Goal: Information Seeking & Learning: Learn about a topic

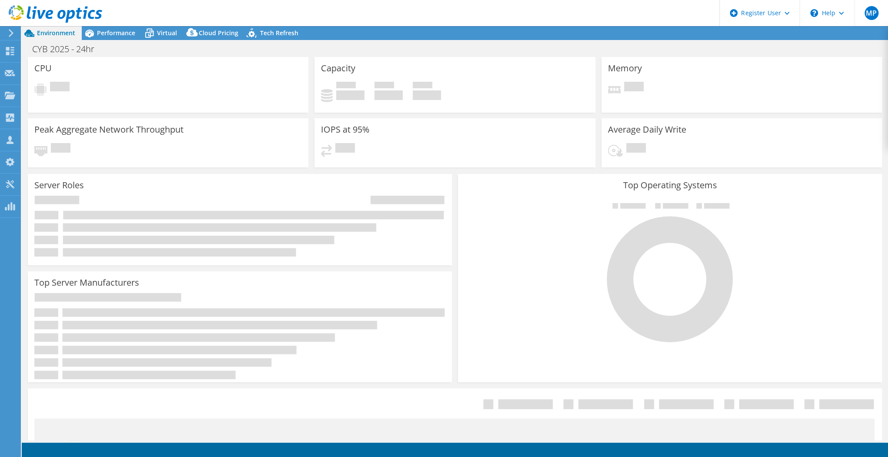
select select "USD"
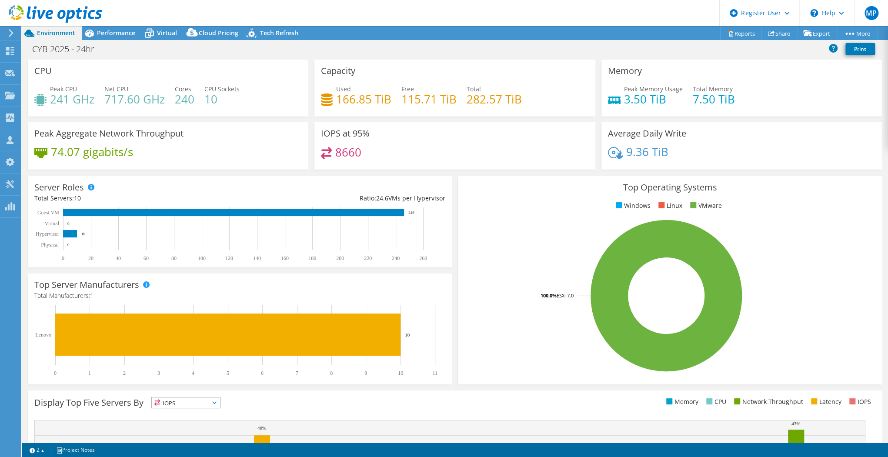
drag, startPoint x: 424, startPoint y: 99, endPoint x: 410, endPoint y: 97, distance: 14.5
click at [410, 97] on h4 "115.71 TiB" at bounding box center [428, 99] width 55 height 10
click at [437, 197] on div "Ratio: 24.6 VMs per Hypervisor" at bounding box center [342, 199] width 205 height 10
click at [121, 32] on span "Performance" at bounding box center [116, 33] width 38 height 8
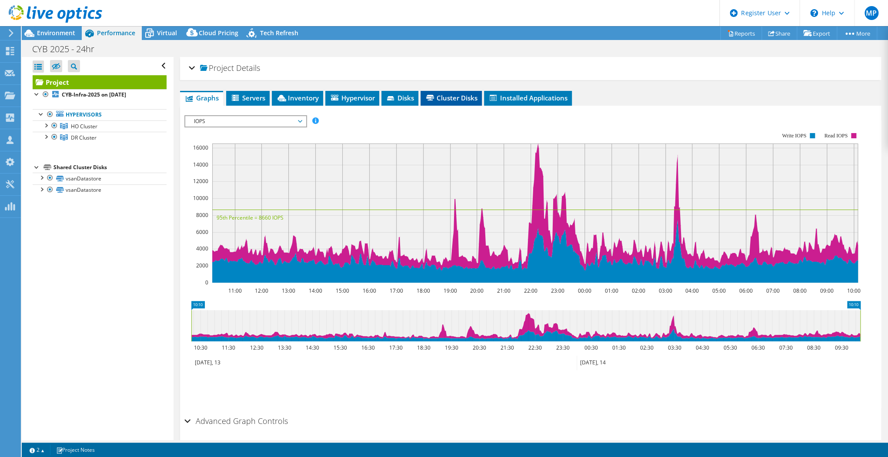
click at [449, 96] on span "Cluster Disks" at bounding box center [451, 98] width 53 height 9
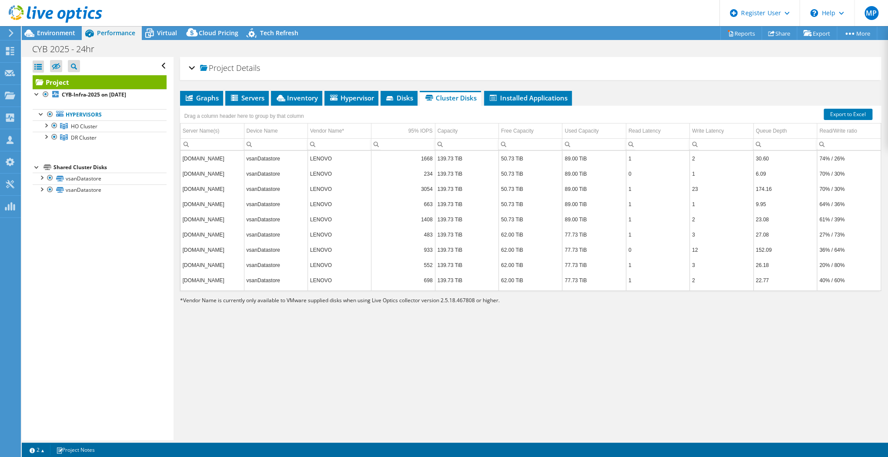
drag, startPoint x: 469, startPoint y: 298, endPoint x: 444, endPoint y: 301, distance: 25.9
click at [444, 301] on span "Vendor Name is currently only available to VMware supplied disks when using Liv…" at bounding box center [341, 300] width 317 height 7
click at [98, 90] on link "CYB-Infra-2025 on [DATE]" at bounding box center [100, 94] width 134 height 11
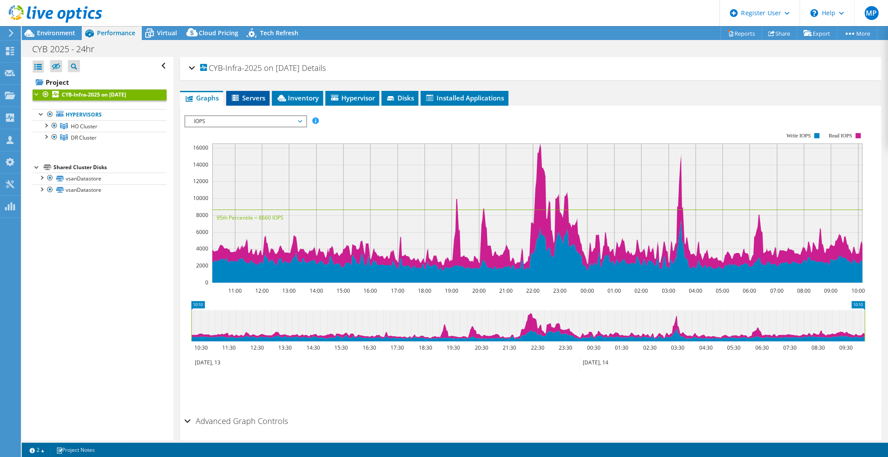
click at [247, 94] on span "Servers" at bounding box center [248, 98] width 35 height 9
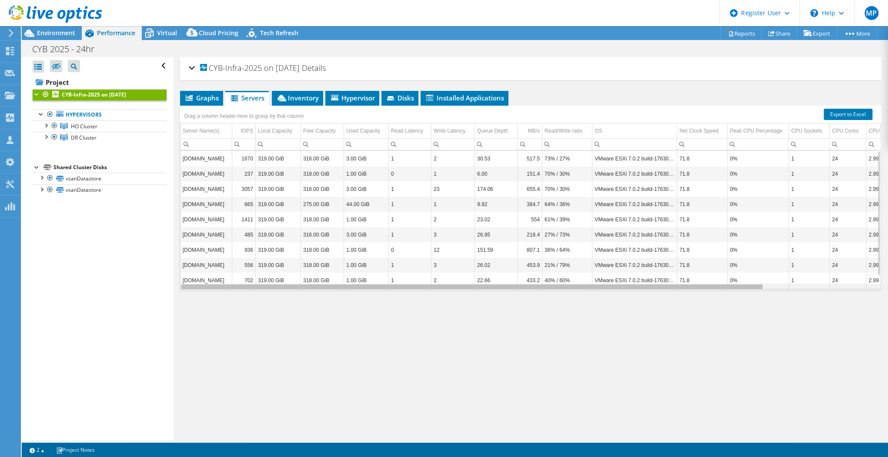
drag, startPoint x: 599, startPoint y: 286, endPoint x: 376, endPoint y: 297, distance: 223.8
click at [376, 297] on body "MP Dell User [PERSON_NAME] [PERSON_NAME][EMAIL_ADDRESS][PERSON_NAME][DOMAIN_NAM…" at bounding box center [444, 228] width 888 height 457
click at [308, 106] on div "Drag a column header here to group by that column" at bounding box center [244, 115] width 128 height 19
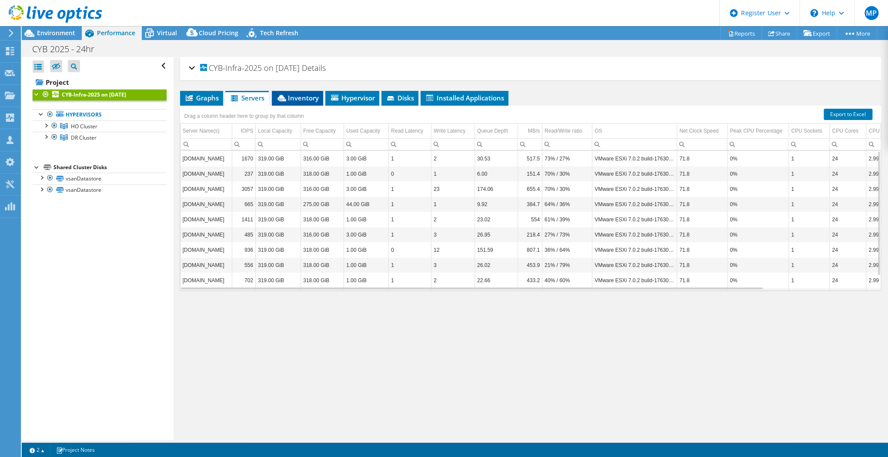
click at [308, 102] on li "Inventory" at bounding box center [297, 98] width 51 height 15
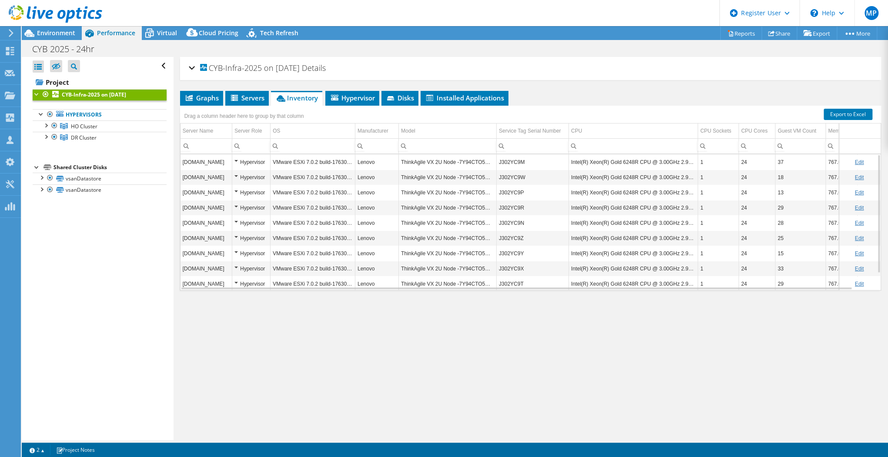
click at [235, 157] on div "Hypervisor" at bounding box center [250, 162] width 33 height 10
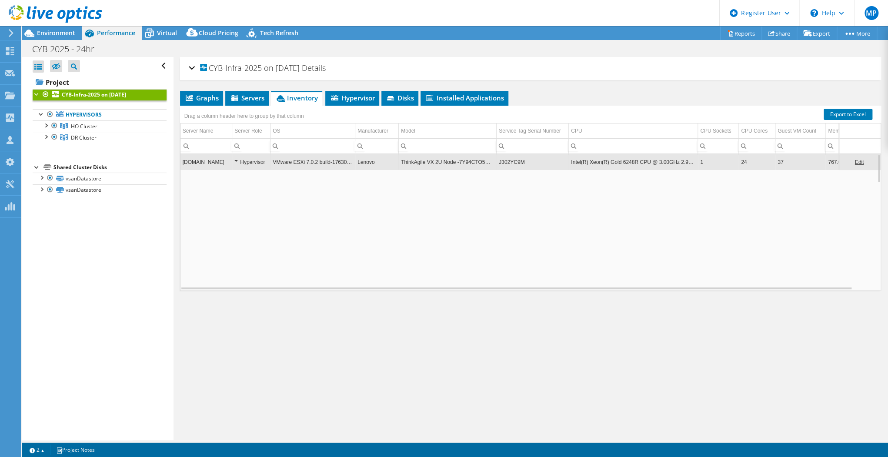
click at [238, 161] on div "Hypervisor" at bounding box center [250, 162] width 33 height 10
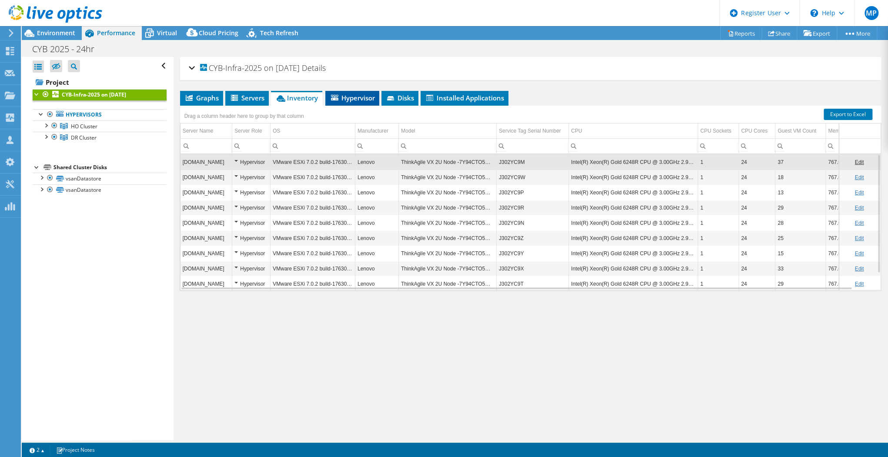
click at [353, 97] on span "Hypervisor" at bounding box center [352, 98] width 45 height 9
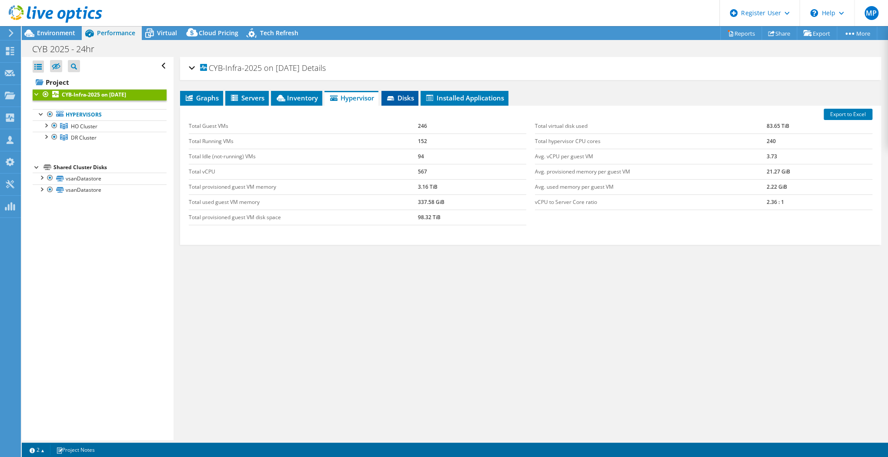
click at [402, 97] on span "Disks" at bounding box center [400, 98] width 28 height 9
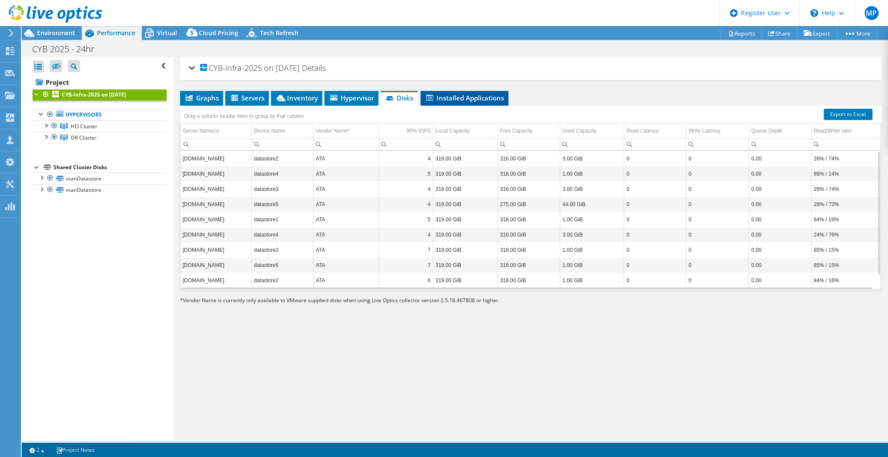
click at [480, 102] on li "Installed Applications" at bounding box center [465, 98] width 88 height 15
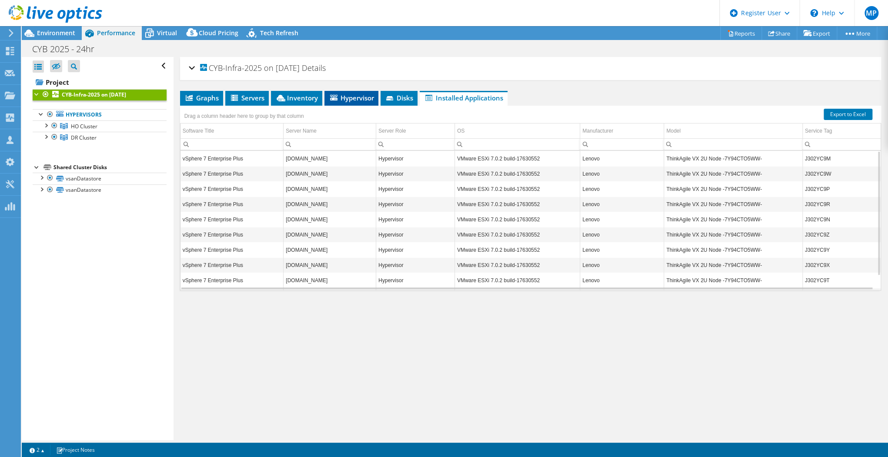
click at [346, 98] on span "Hypervisor" at bounding box center [351, 98] width 45 height 9
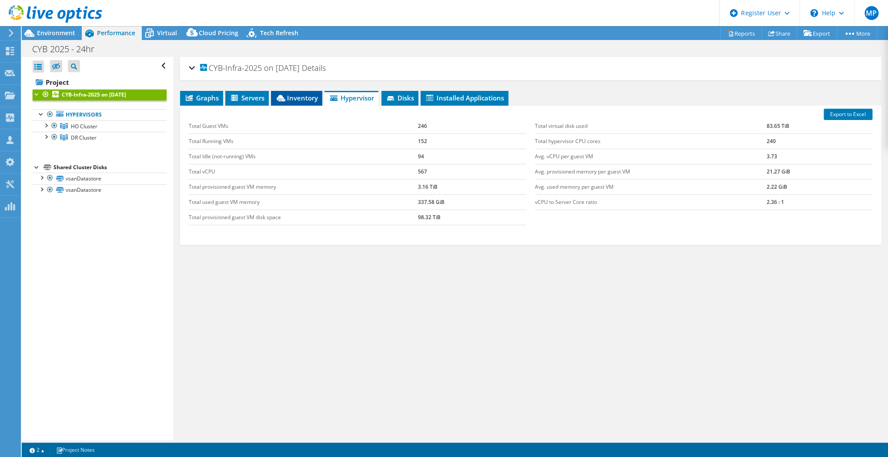
click at [307, 97] on span "Inventory" at bounding box center [296, 98] width 43 height 9
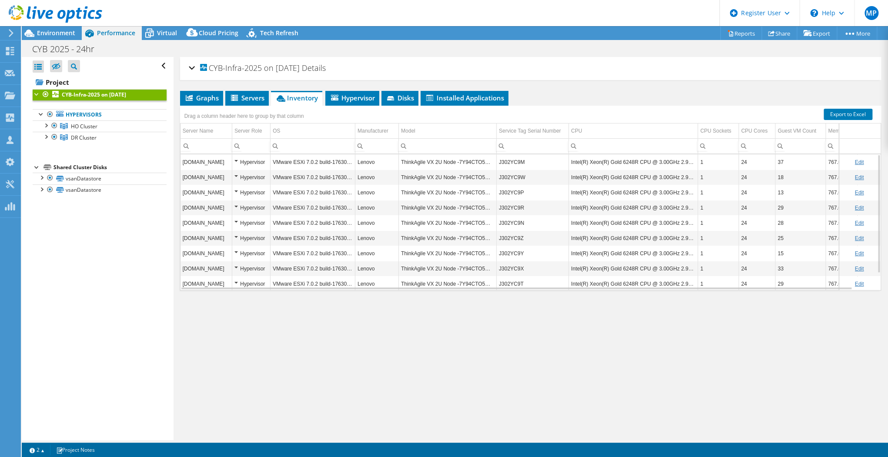
click at [651, 167] on td "Intel(R) Xeon(R) Gold 6248R CPU @ 3.00GHz 2.99 GHz" at bounding box center [633, 161] width 129 height 15
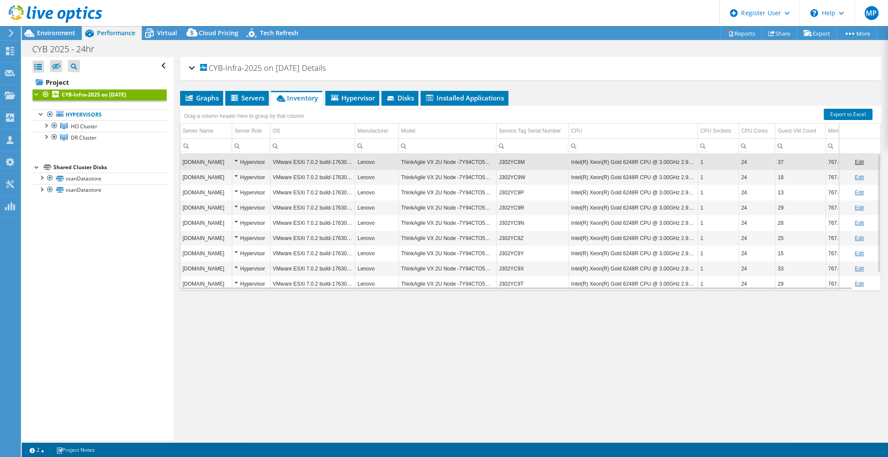
click at [677, 165] on td "Intel(R) Xeon(R) Gold 6248R CPU @ 3.00GHz 2.99 GHz" at bounding box center [633, 161] width 129 height 15
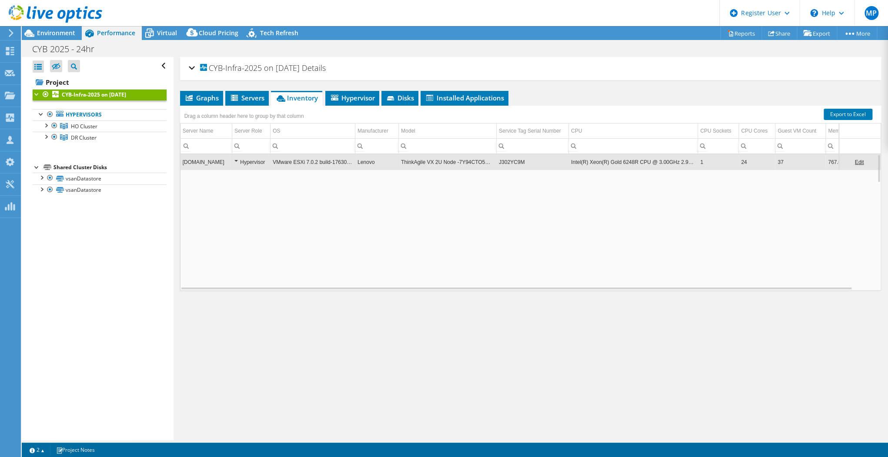
click at [693, 161] on td "Intel(R) Xeon(R) Gold 6248R CPU @ 3.00GHz 2.99 GHz" at bounding box center [633, 161] width 129 height 15
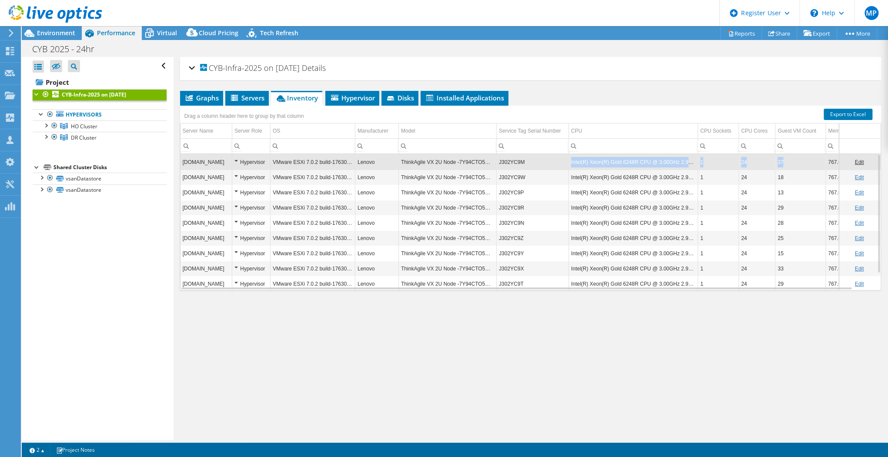
drag, startPoint x: 568, startPoint y: 161, endPoint x: 806, endPoint y: 164, distance: 237.5
click at [806, 164] on tr "[DOMAIN_NAME] Hypervisor VMware ESXi 7.0.2 build-17630552 Lenovo ThinkAgile VX …" at bounding box center [540, 161] width 719 height 15
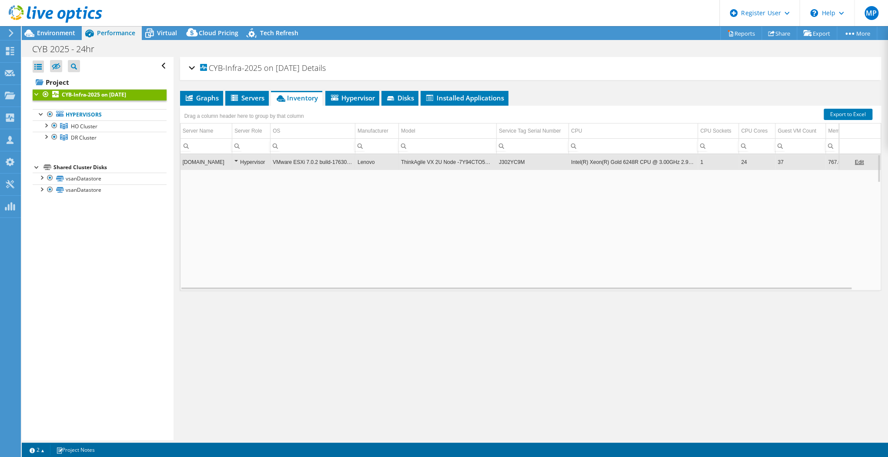
click at [659, 162] on td "Intel(R) Xeon(R) Gold 6248R CPU @ 3.00GHz 2.99 GHz" at bounding box center [633, 161] width 129 height 15
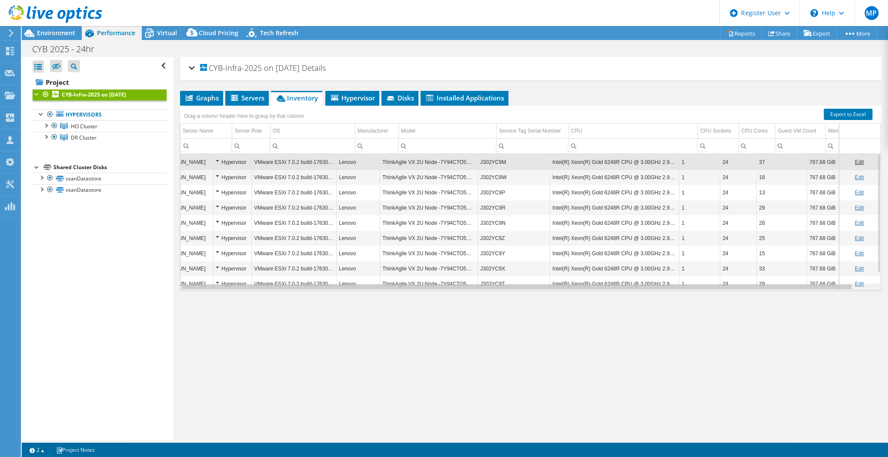
scroll to position [0, 23]
drag, startPoint x: 826, startPoint y: 285, endPoint x: 875, endPoint y: 286, distance: 49.2
click at [875, 286] on body "MP Dell User [PERSON_NAME] [PERSON_NAME][EMAIL_ADDRESS][PERSON_NAME][DOMAIN_NAM…" at bounding box center [444, 228] width 888 height 457
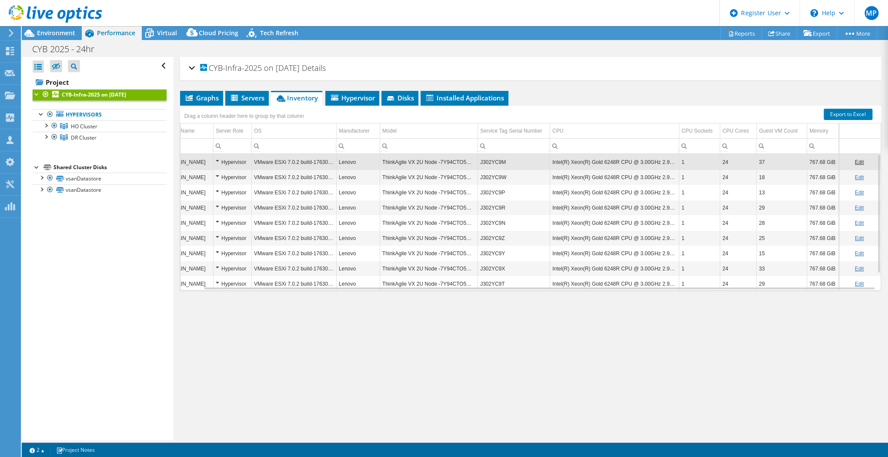
click at [635, 161] on td "Intel(R) Xeon(R) Gold 6248R CPU @ 3.00GHz 2.99 GHz" at bounding box center [614, 161] width 129 height 15
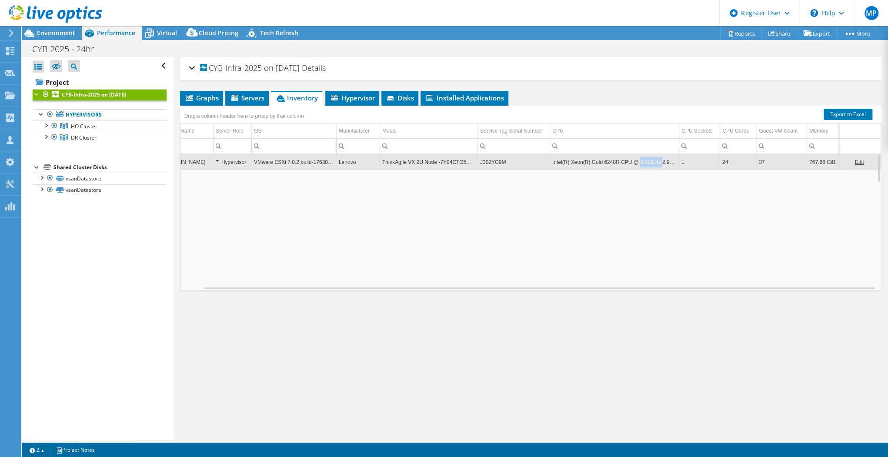
click at [635, 161] on td "Intel(R) Xeon(R) Gold 6248R CPU @ 3.00GHz 2.99 GHz" at bounding box center [614, 161] width 129 height 15
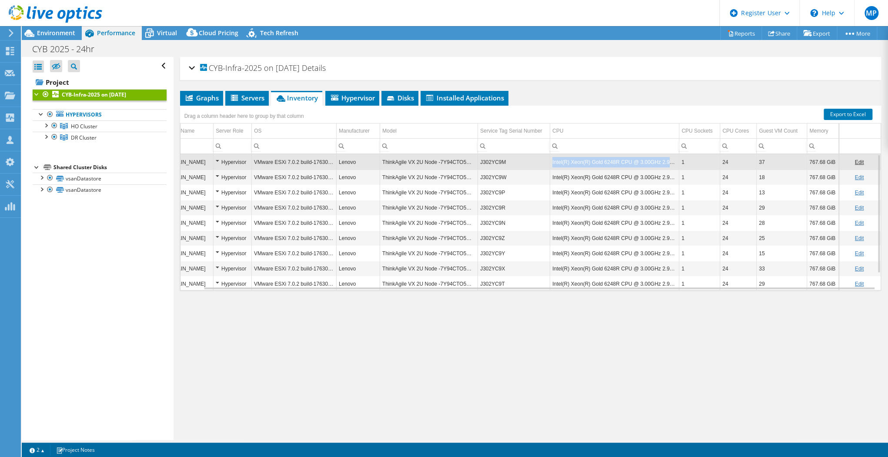
click at [635, 161] on td "Intel(R) Xeon(R) Gold 6248R CPU @ 3.00GHz 2.99 GHz" at bounding box center [614, 161] width 129 height 15
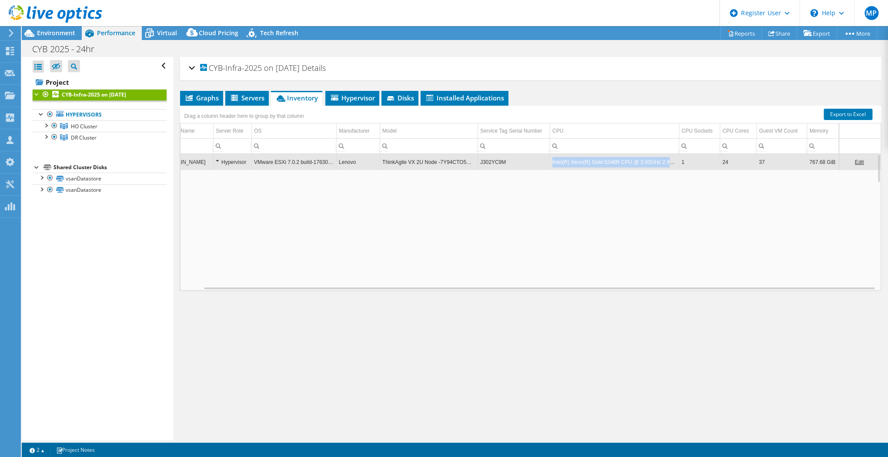
click at [635, 161] on td "Intel(R) Xeon(R) Gold 6248R CPU @ 3.00GHz 2.99 GHz" at bounding box center [614, 161] width 129 height 15
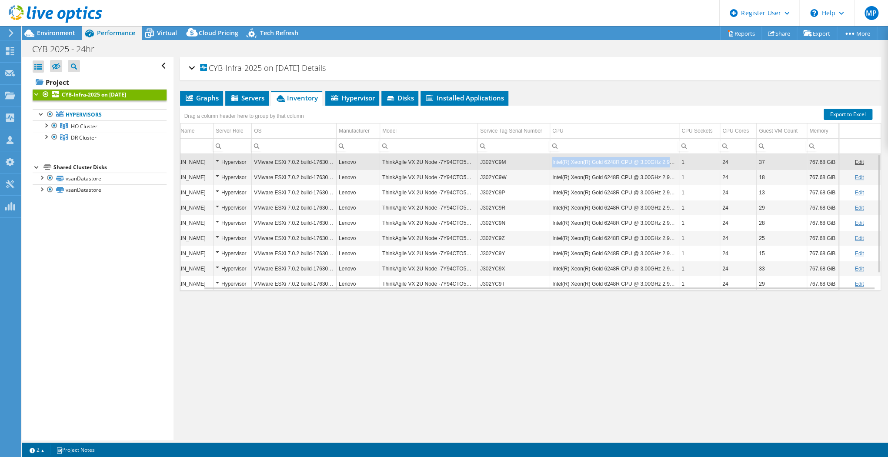
drag, startPoint x: 672, startPoint y: 161, endPoint x: 547, endPoint y: 163, distance: 125.3
click at [550, 163] on td "Intel(R) Xeon(R) Gold 6248R CPU @ 3.00GHz 2.99 GHz" at bounding box center [614, 161] width 129 height 15
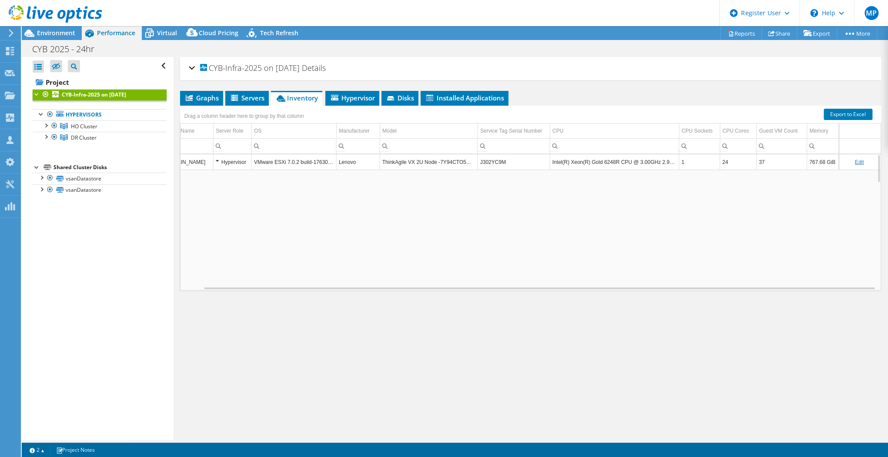
click at [599, 165] on td "Intel(R) Xeon(R) Gold 6248R CPU @ 3.00GHz 2.99 GHz" at bounding box center [614, 161] width 129 height 15
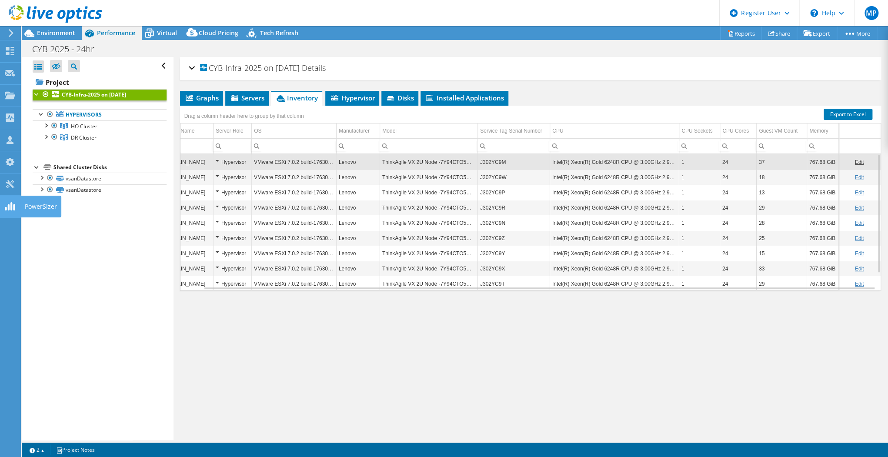
click at [54, 210] on div "PowerSizer" at bounding box center [40, 207] width 41 height 22
click at [254, 97] on span "Servers" at bounding box center [247, 98] width 35 height 9
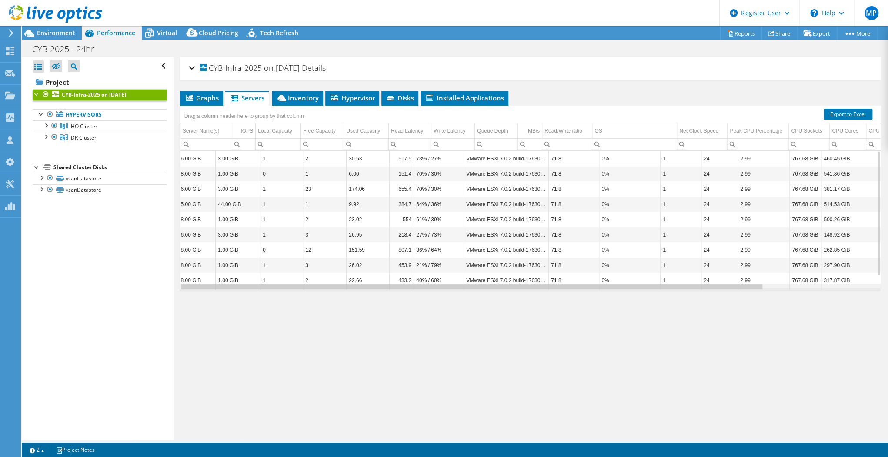
scroll to position [0, 133]
drag, startPoint x: 644, startPoint y: 286, endPoint x: 839, endPoint y: 281, distance: 194.9
click at [839, 281] on body "MP Dell User [PERSON_NAME] [PERSON_NAME][EMAIL_ADDRESS][PERSON_NAME][DOMAIN_NAM…" at bounding box center [444, 228] width 888 height 457
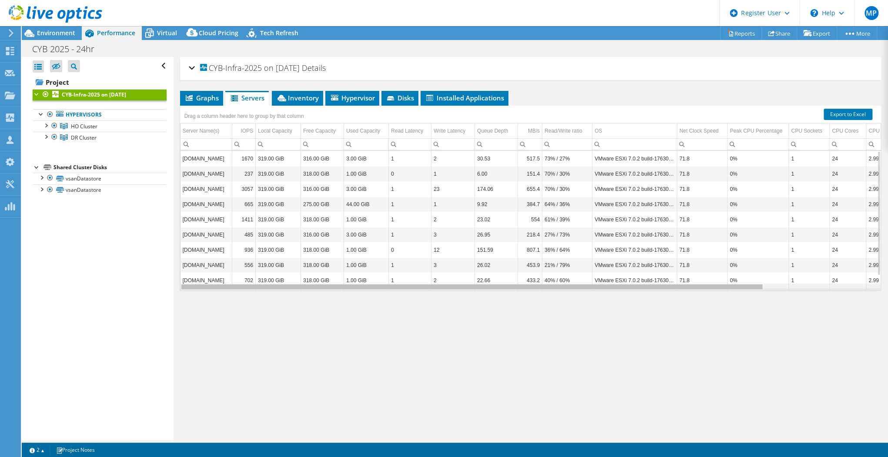
drag, startPoint x: 472, startPoint y: 287, endPoint x: 298, endPoint y: 281, distance: 173.2
click at [299, 282] on body "MP Dell User [PERSON_NAME] [PERSON_NAME][EMAIL_ADDRESS][PERSON_NAME][DOMAIN_NAM…" at bounding box center [444, 228] width 888 height 457
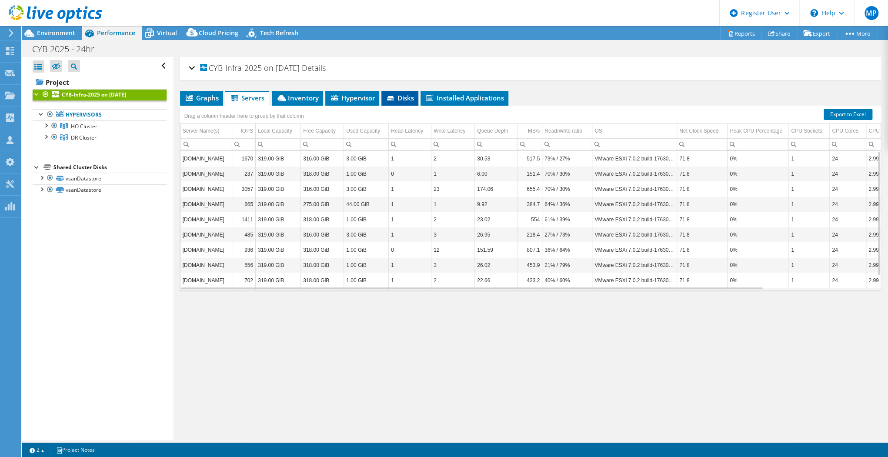
click at [390, 96] on icon at bounding box center [390, 98] width 7 height 4
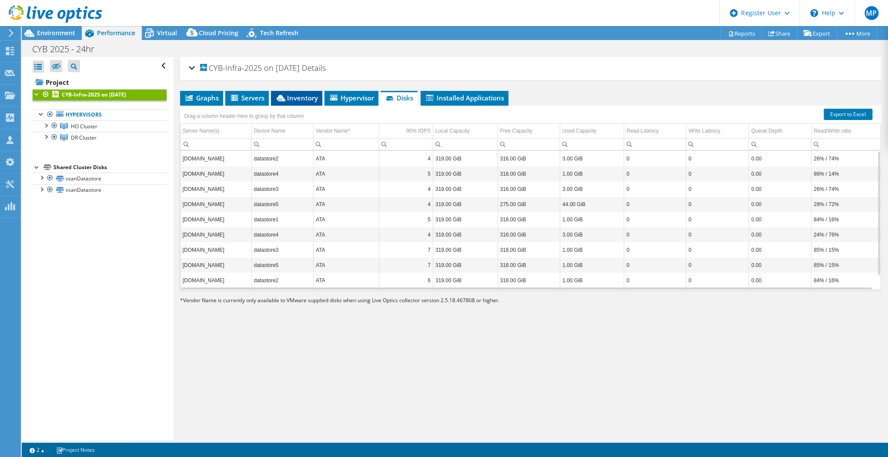
click at [314, 104] on li "Inventory" at bounding box center [296, 98] width 51 height 15
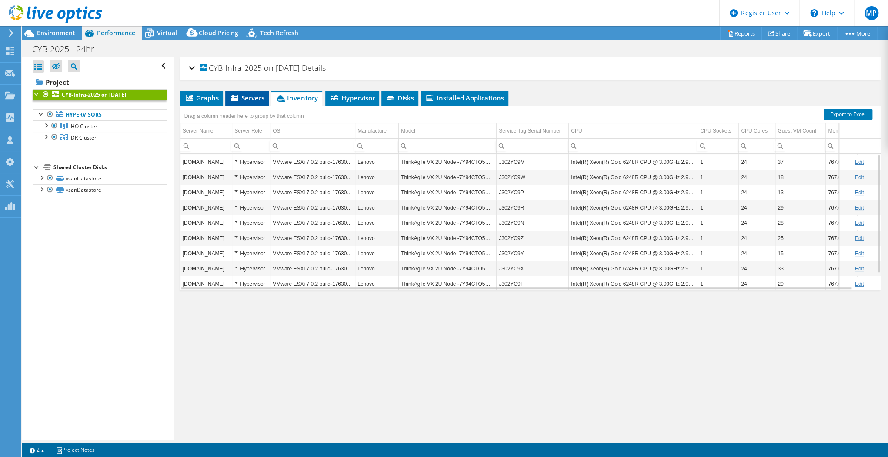
click at [234, 97] on icon at bounding box center [234, 98] width 7 height 6
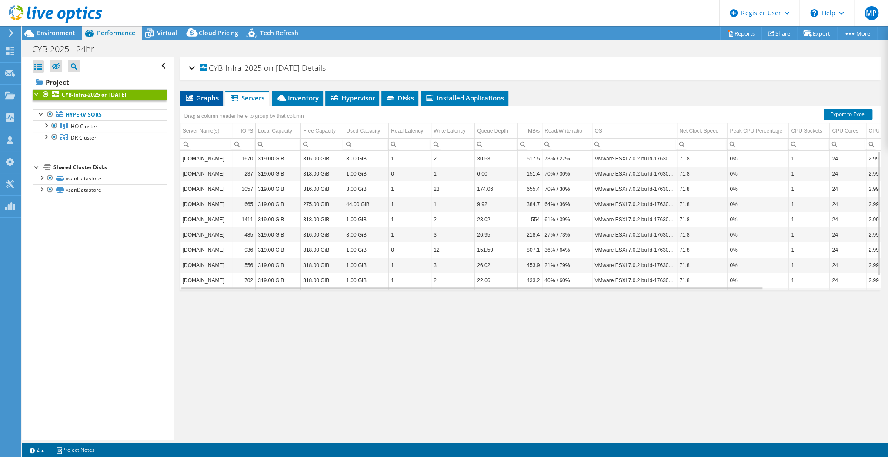
click at [207, 94] on span "Graphs" at bounding box center [201, 98] width 34 height 9
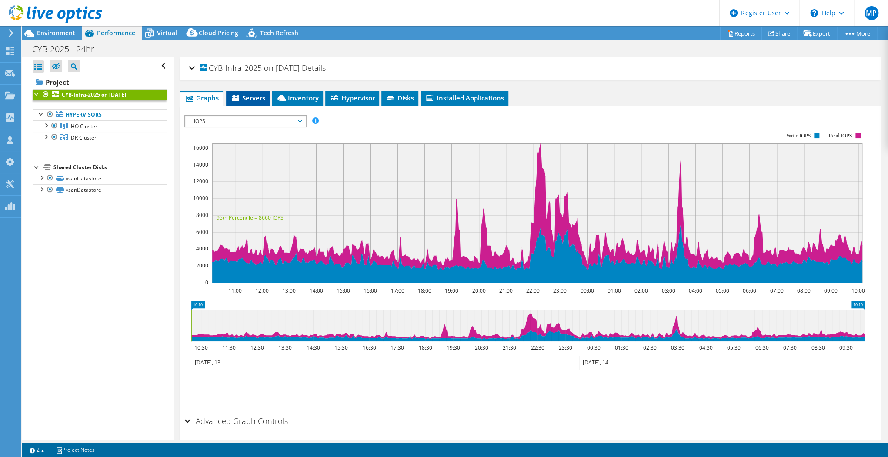
click at [252, 99] on span "Servers" at bounding box center [248, 98] width 35 height 9
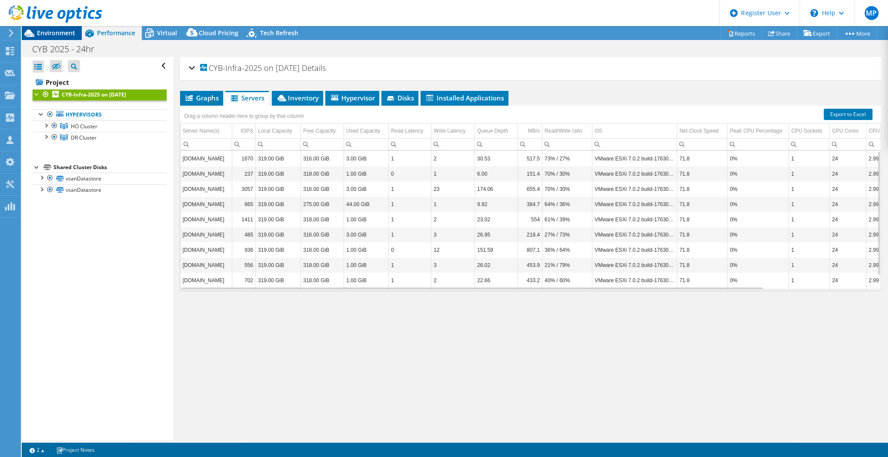
click at [59, 34] on span "Environment" at bounding box center [56, 33] width 38 height 8
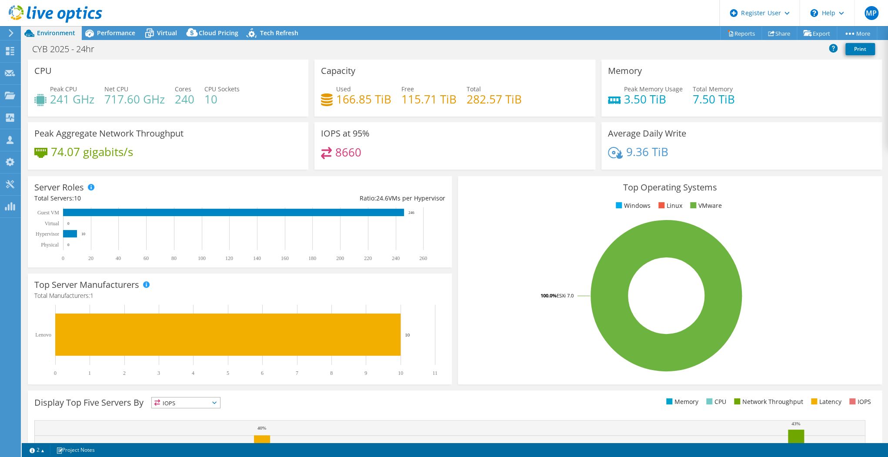
drag, startPoint x: 334, startPoint y: 150, endPoint x: 316, endPoint y: 149, distance: 17.9
click at [316, 149] on div "IOPS at 95% 8660" at bounding box center [454, 145] width 281 height 47
click at [339, 150] on h4 "8660" at bounding box center [348, 152] width 26 height 10
click at [127, 36] on span "Performance" at bounding box center [116, 33] width 38 height 8
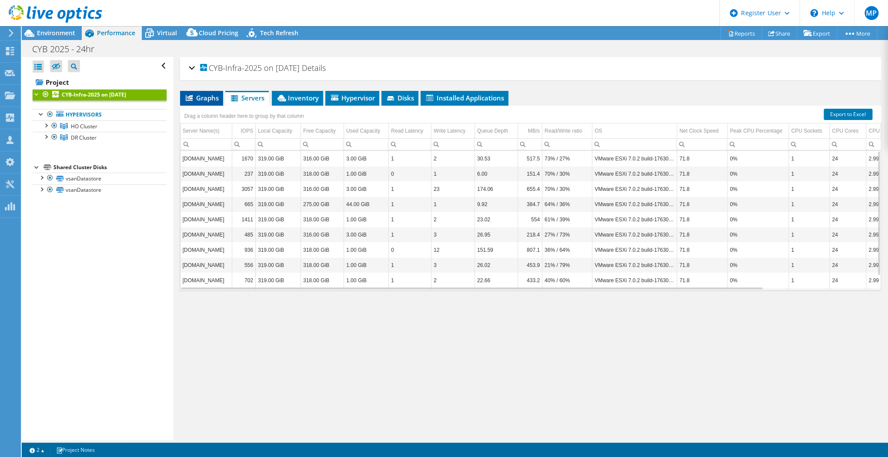
click at [217, 97] on span "Graphs" at bounding box center [201, 98] width 34 height 9
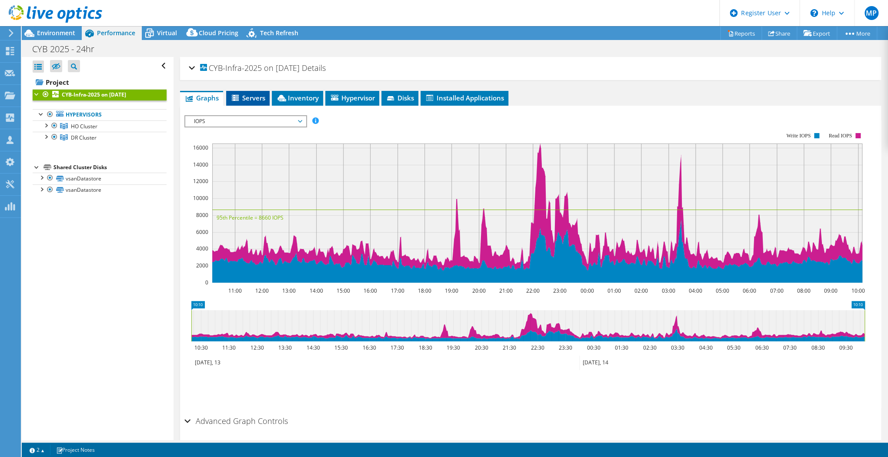
click at [245, 96] on span "Servers" at bounding box center [248, 98] width 35 height 9
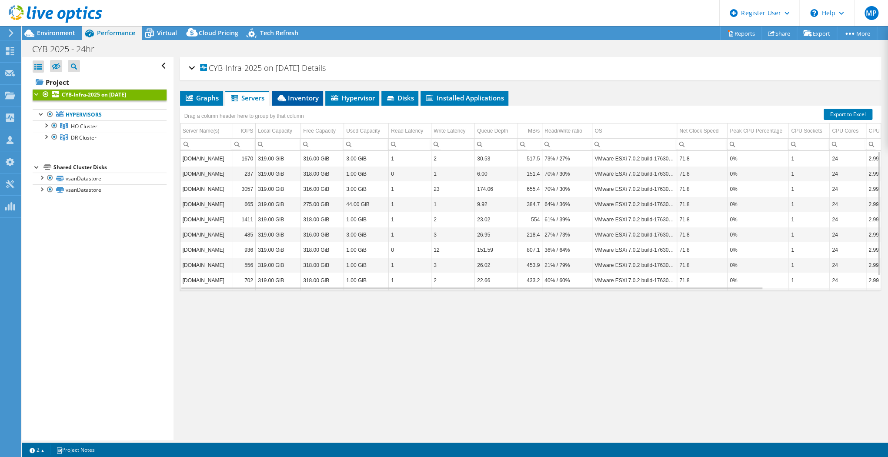
click at [313, 100] on span "Inventory" at bounding box center [297, 98] width 43 height 9
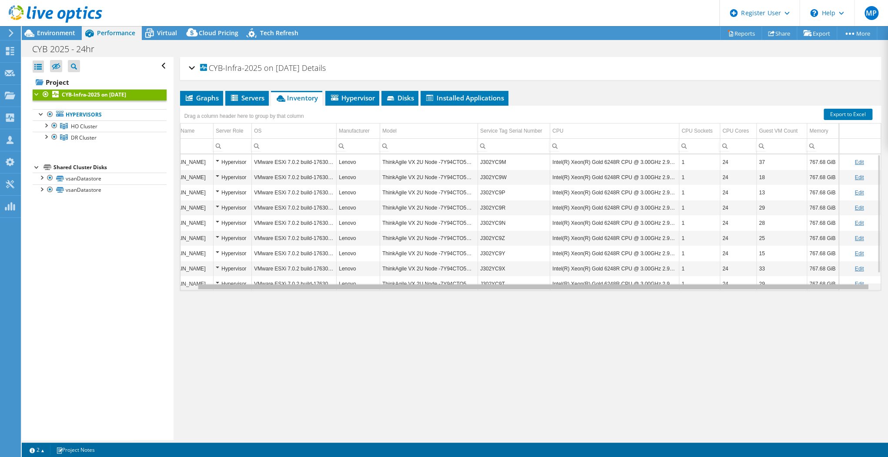
scroll to position [0, 23]
drag, startPoint x: 692, startPoint y: 289, endPoint x: 793, endPoint y: 287, distance: 100.9
click at [793, 287] on body "MP Dell User [PERSON_NAME] [PERSON_NAME][EMAIL_ADDRESS][PERSON_NAME][DOMAIN_NAM…" at bounding box center [444, 228] width 888 height 457
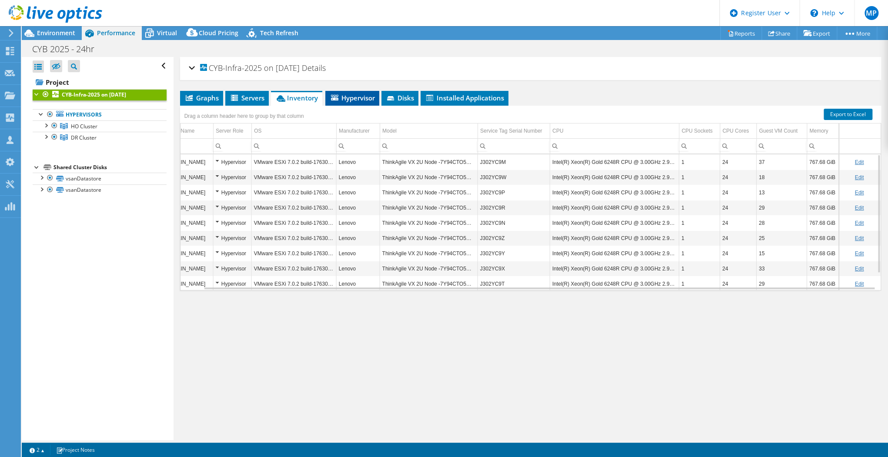
click at [351, 91] on li "Hypervisor" at bounding box center [352, 98] width 54 height 15
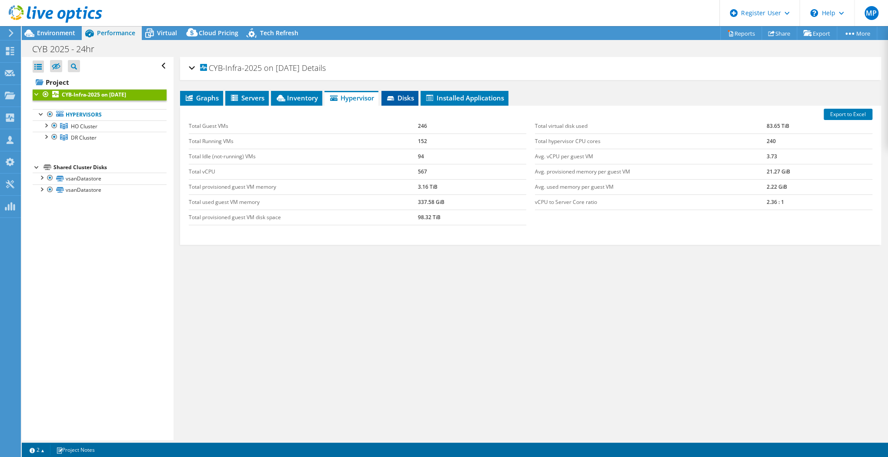
click at [401, 94] on span "Disks" at bounding box center [400, 98] width 28 height 9
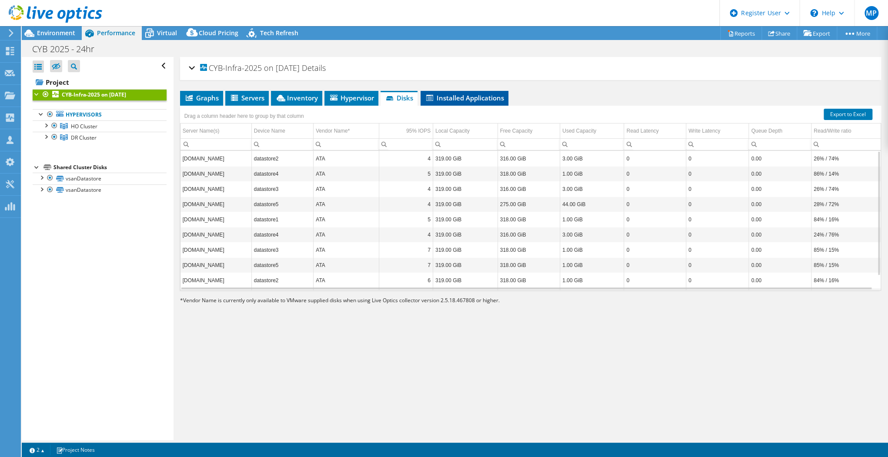
click at [445, 99] on span "Installed Applications" at bounding box center [464, 98] width 79 height 9
